Goal: Check status

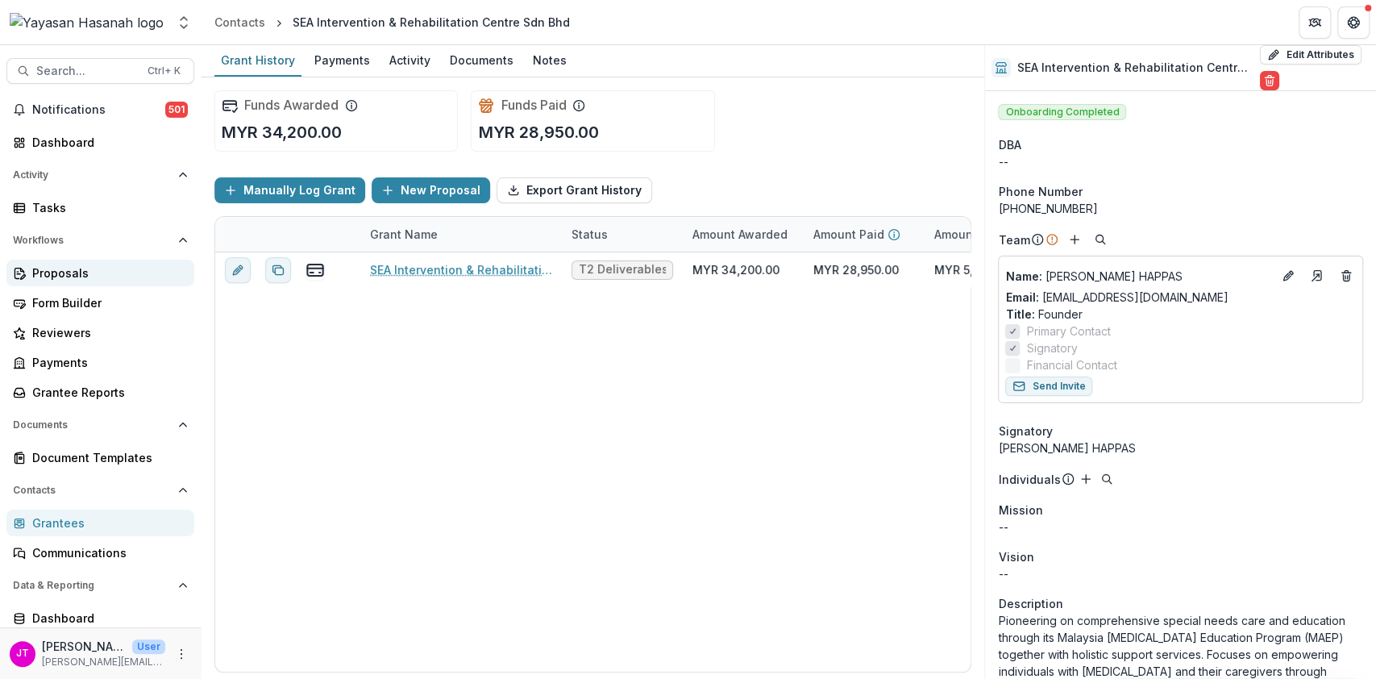
click at [54, 285] on link "Proposals" at bounding box center [100, 273] width 188 height 27
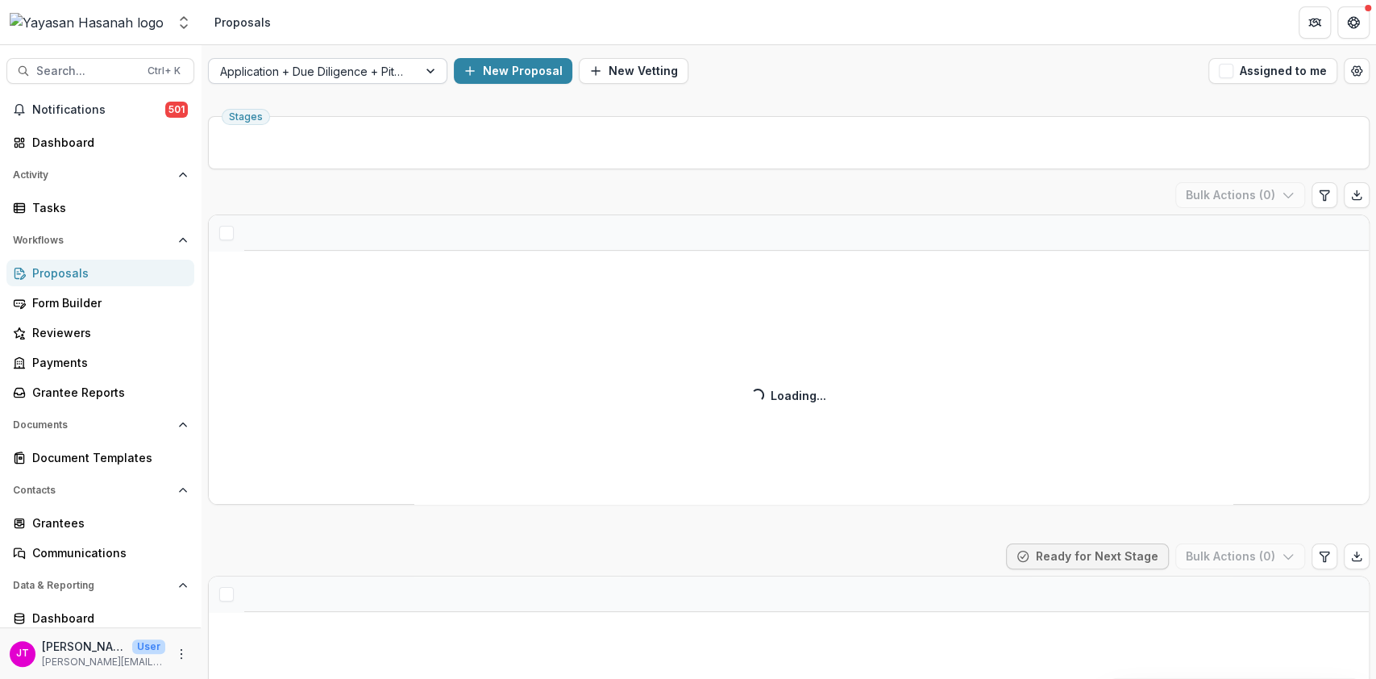
click at [385, 70] on div at bounding box center [313, 71] width 186 height 20
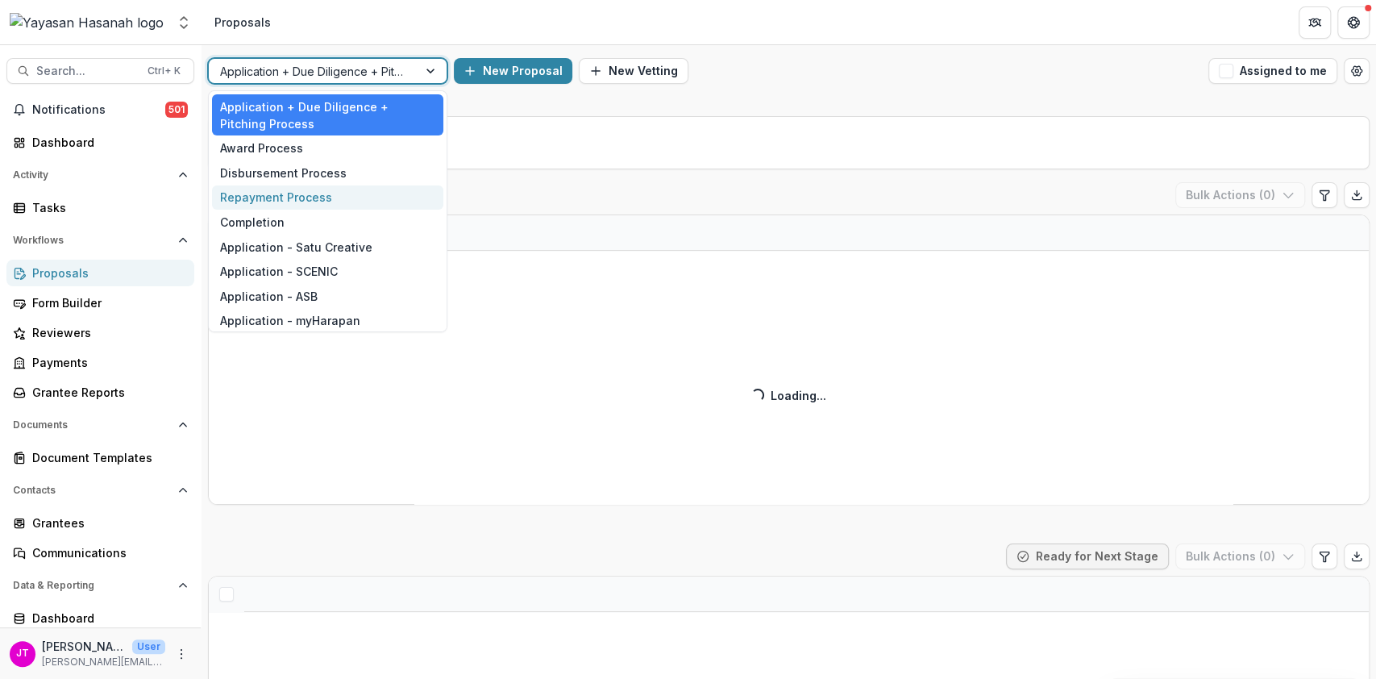
click at [253, 177] on div "Disbursement Process" at bounding box center [327, 172] width 231 height 25
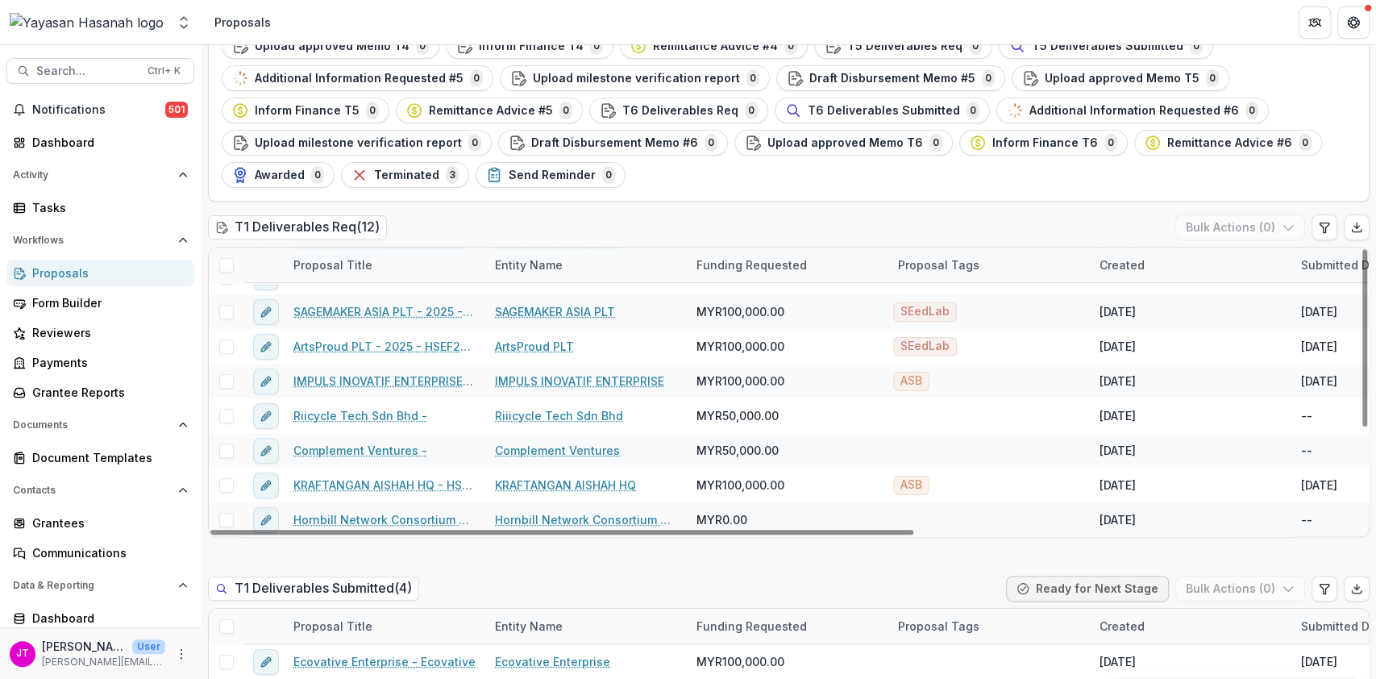
scroll to position [645, 0]
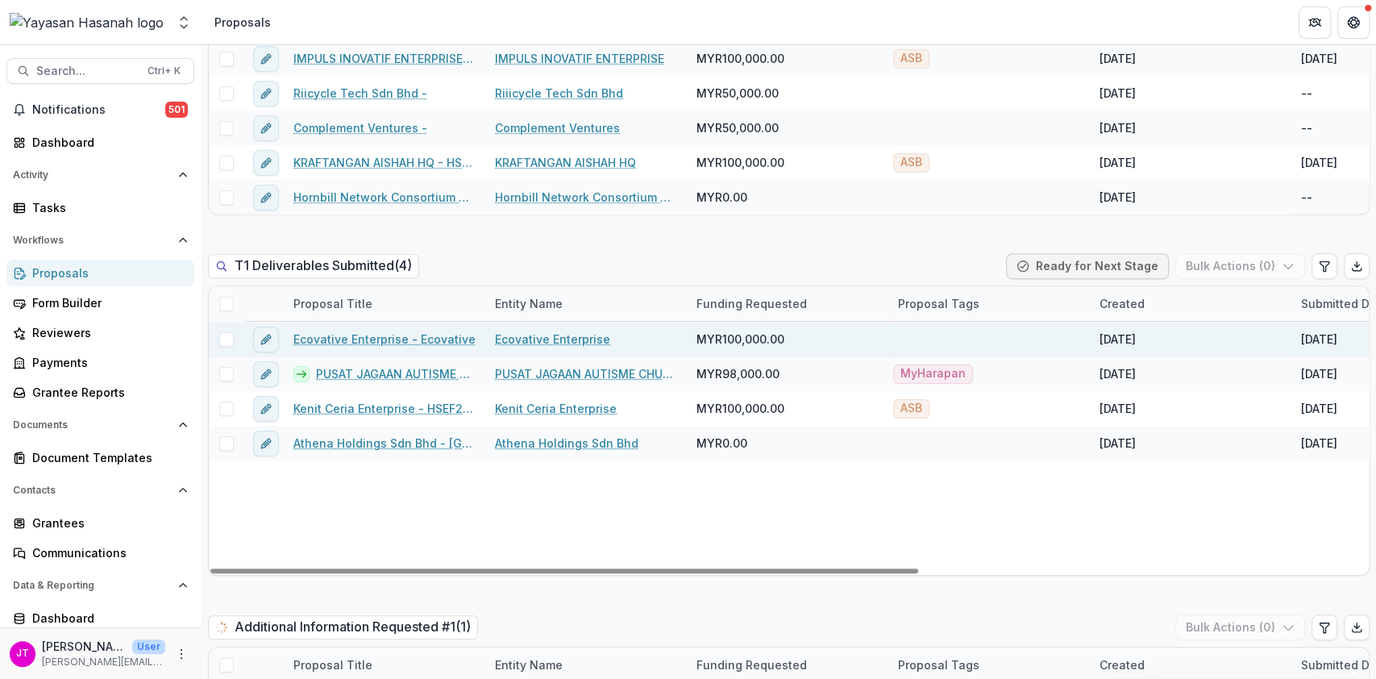
click at [371, 331] on link "Ecovative Enterprise - Ecovative" at bounding box center [385, 339] width 182 height 17
